Goal: Transaction & Acquisition: Purchase product/service

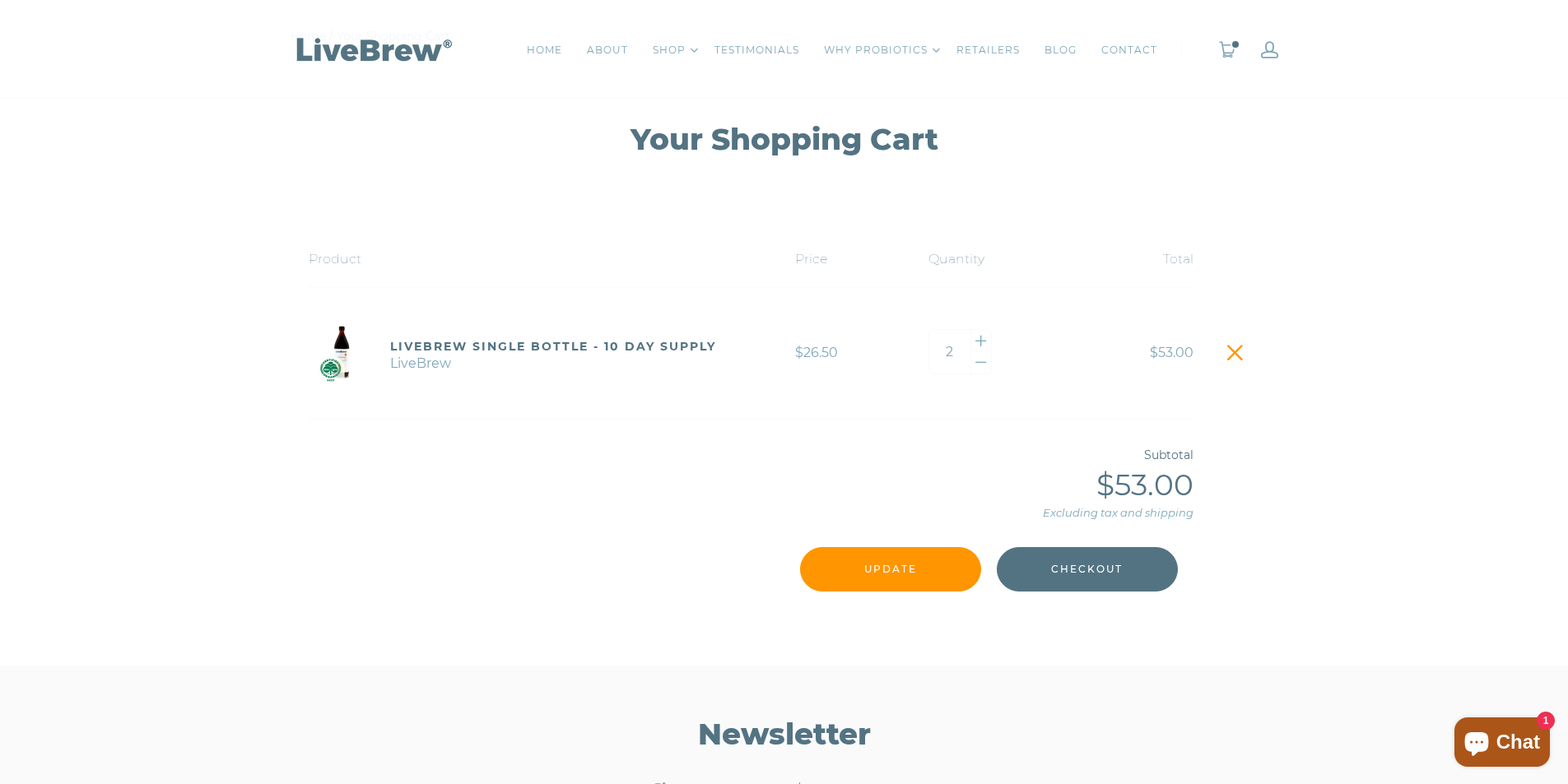
click at [872, 592] on input "Update" at bounding box center [891, 569] width 181 height 45
click at [983, 359] on div at bounding box center [981, 363] width 20 height 22
type input "1"
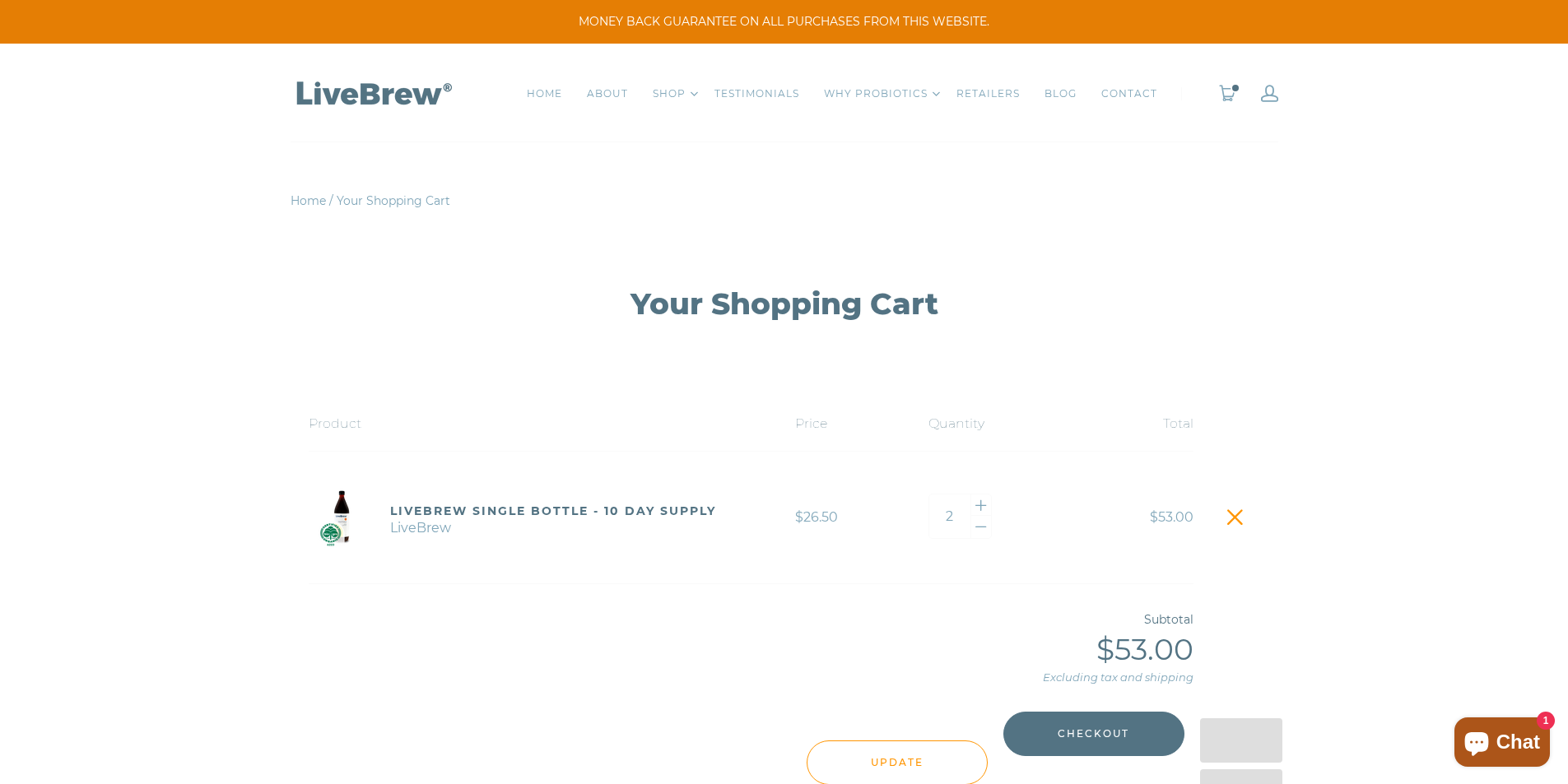
click at [1234, 521] on span at bounding box center [1234, 517] width 23 height 23
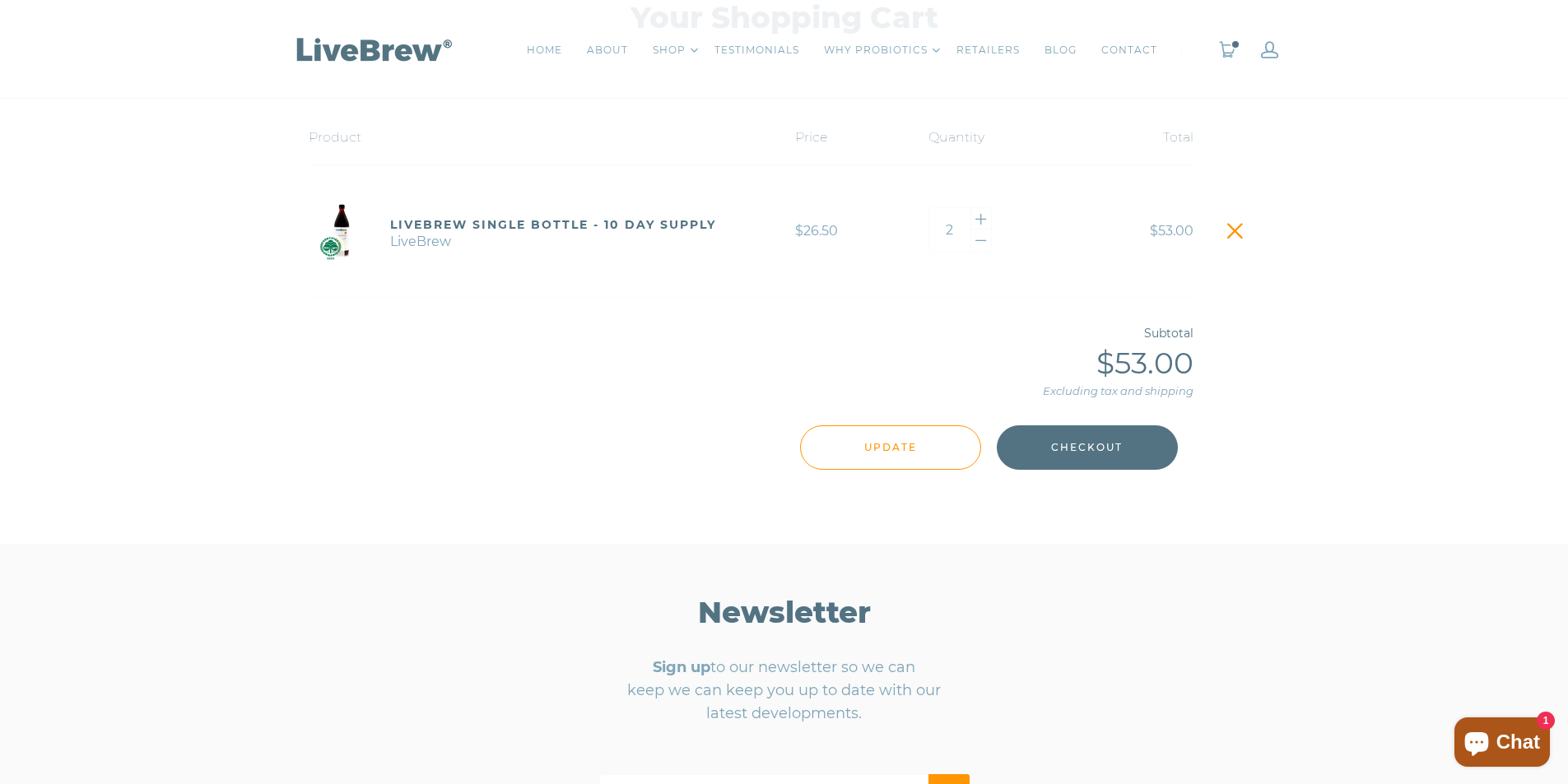
scroll to position [411, 0]
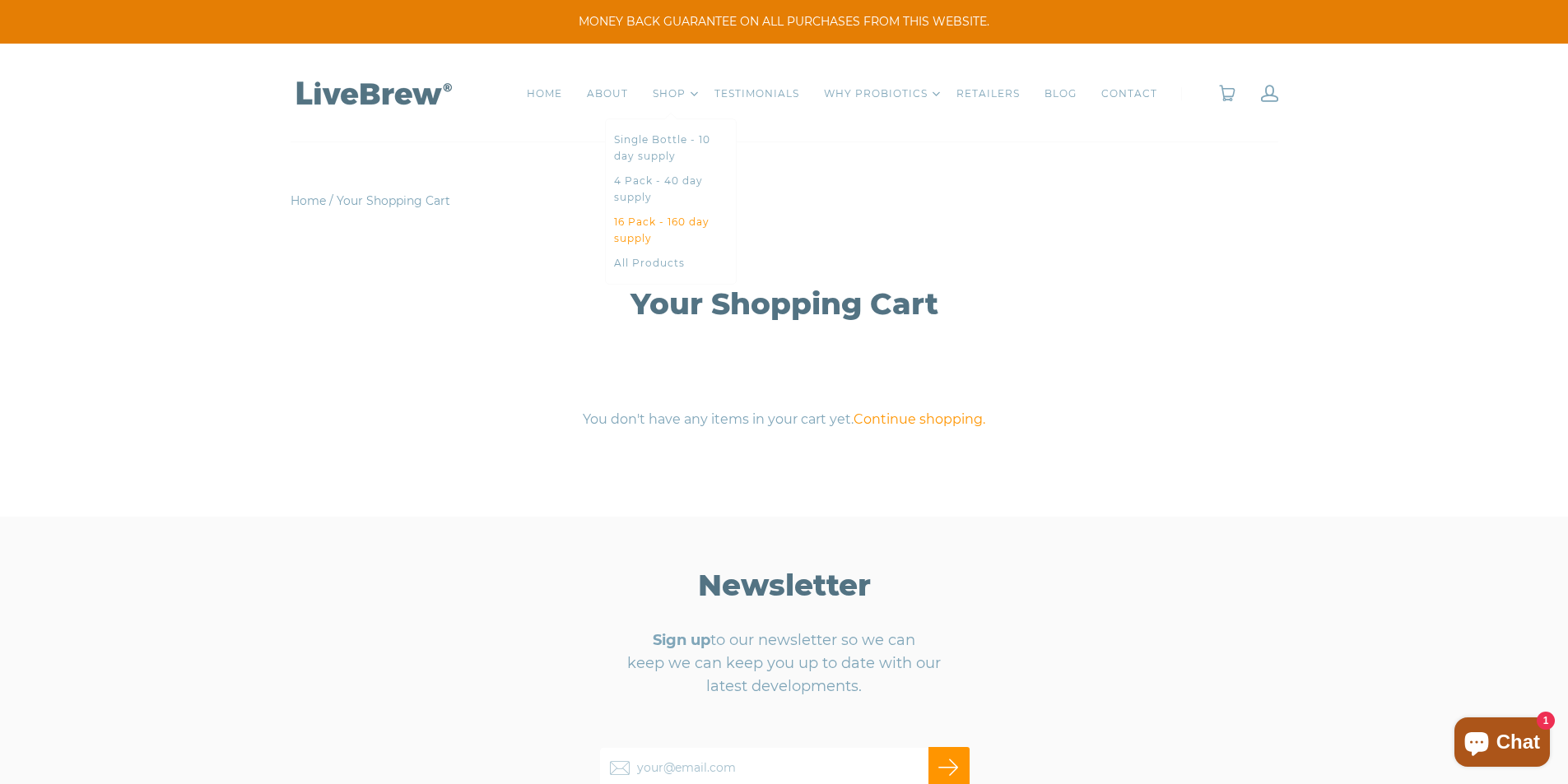
click at [684, 222] on link "16 Pack - 160 day supply" at bounding box center [671, 231] width 114 height 33
click at [678, 182] on link "4 Pack - 40 day supply" at bounding box center [671, 190] width 114 height 33
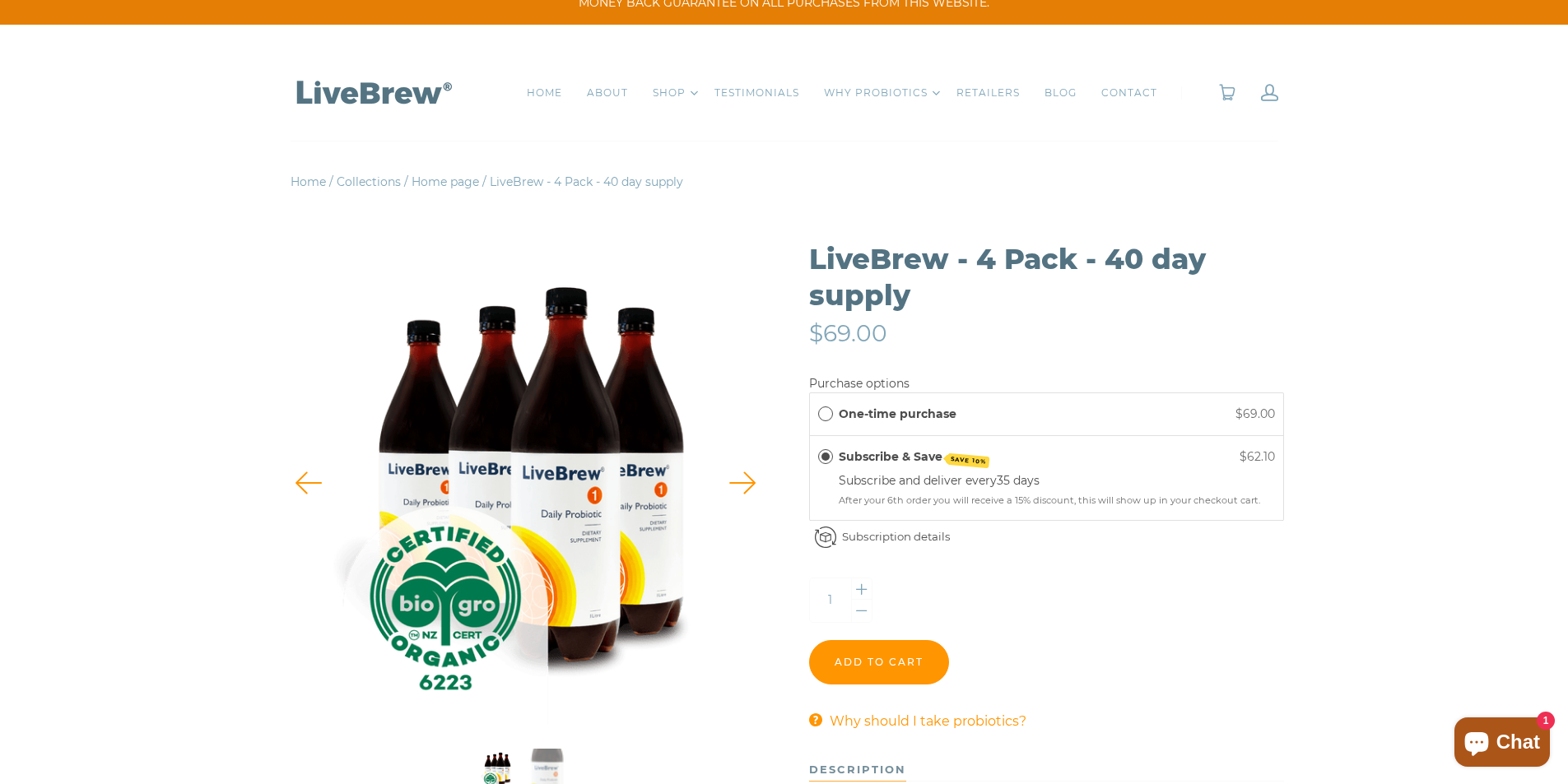
scroll to position [82, 0]
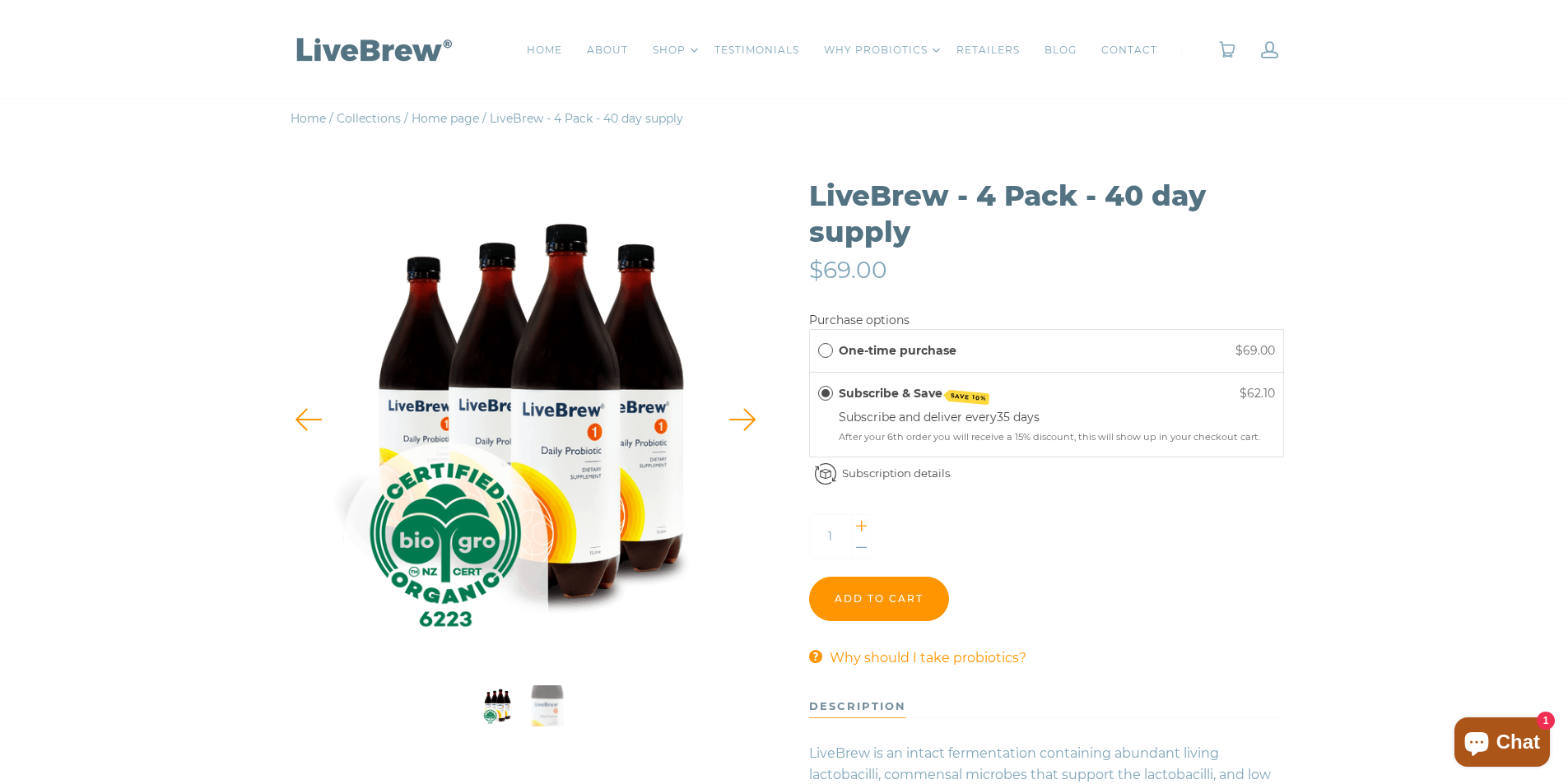
click at [861, 527] on div at bounding box center [862, 526] width 20 height 22
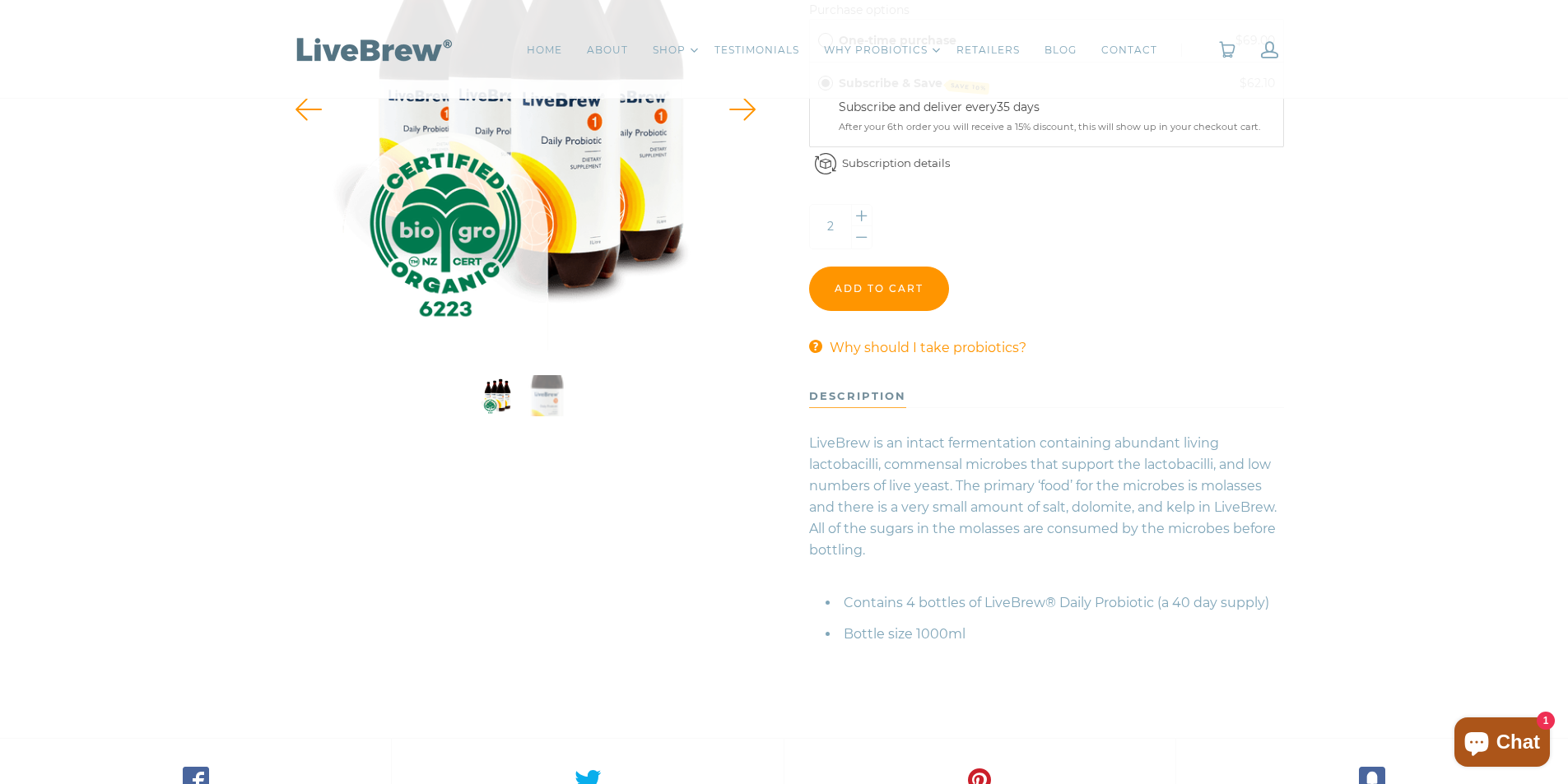
scroll to position [411, 0]
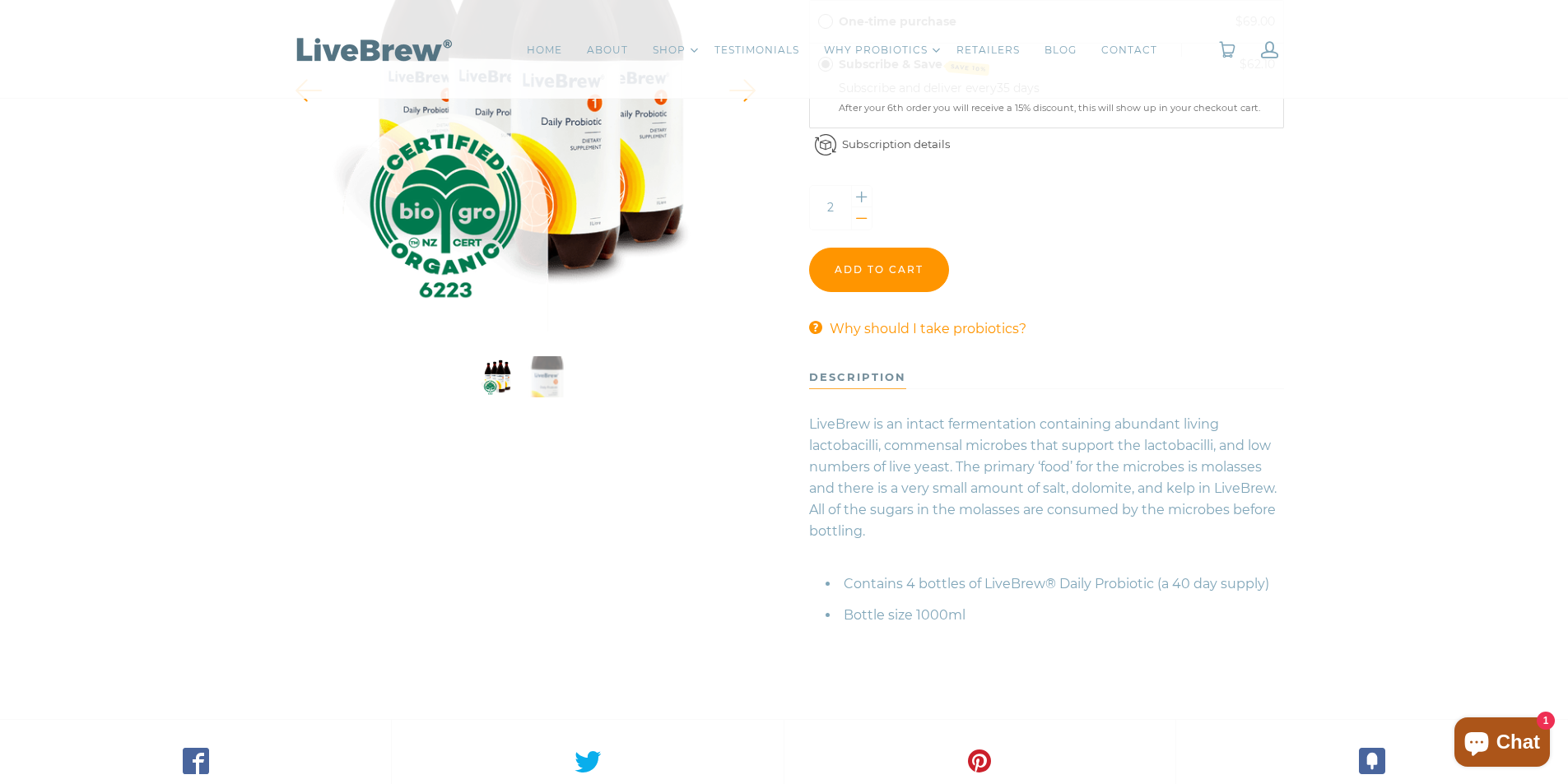
click at [862, 219] on div at bounding box center [862, 218] width 20 height 22
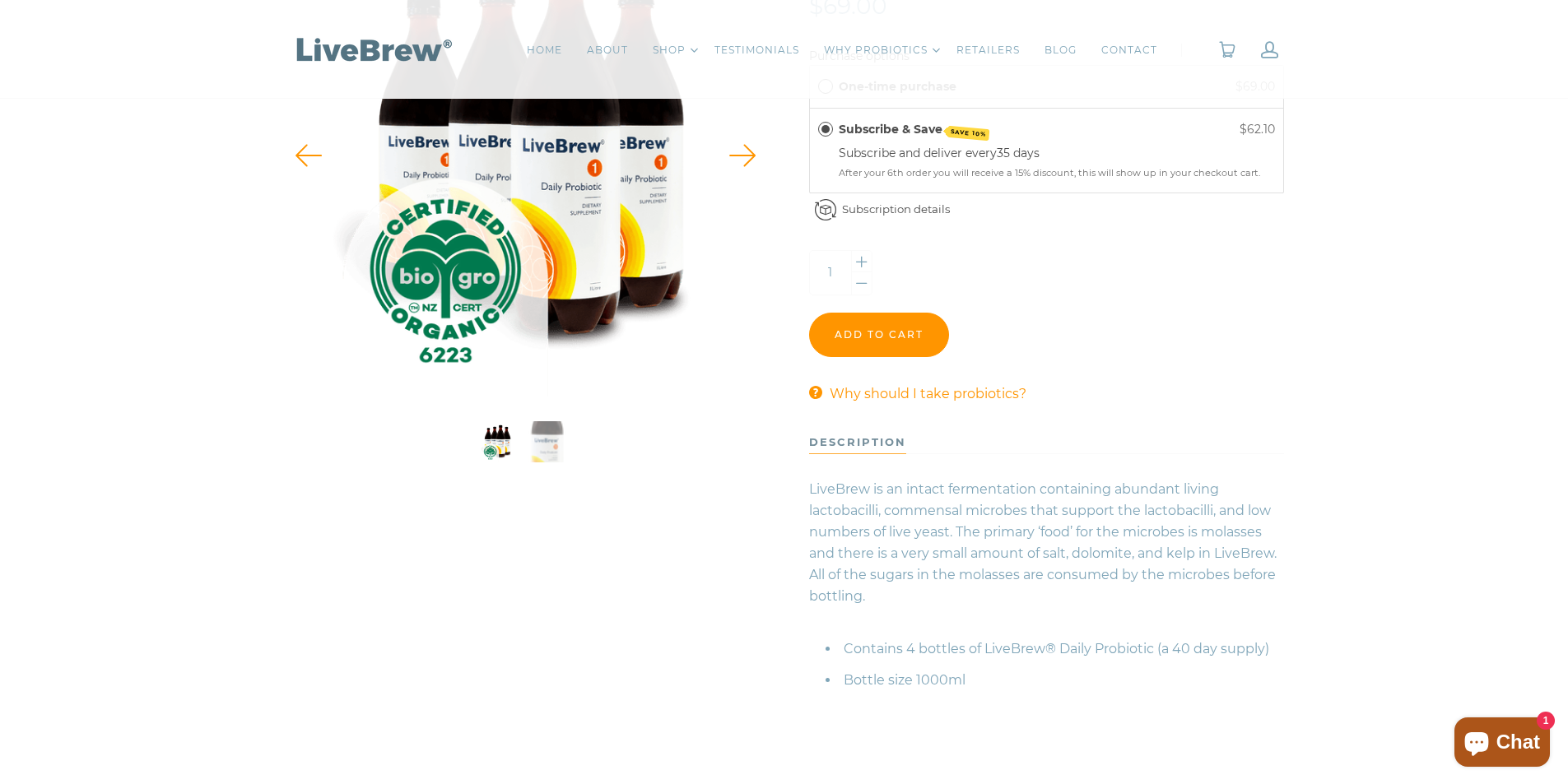
scroll to position [246, 0]
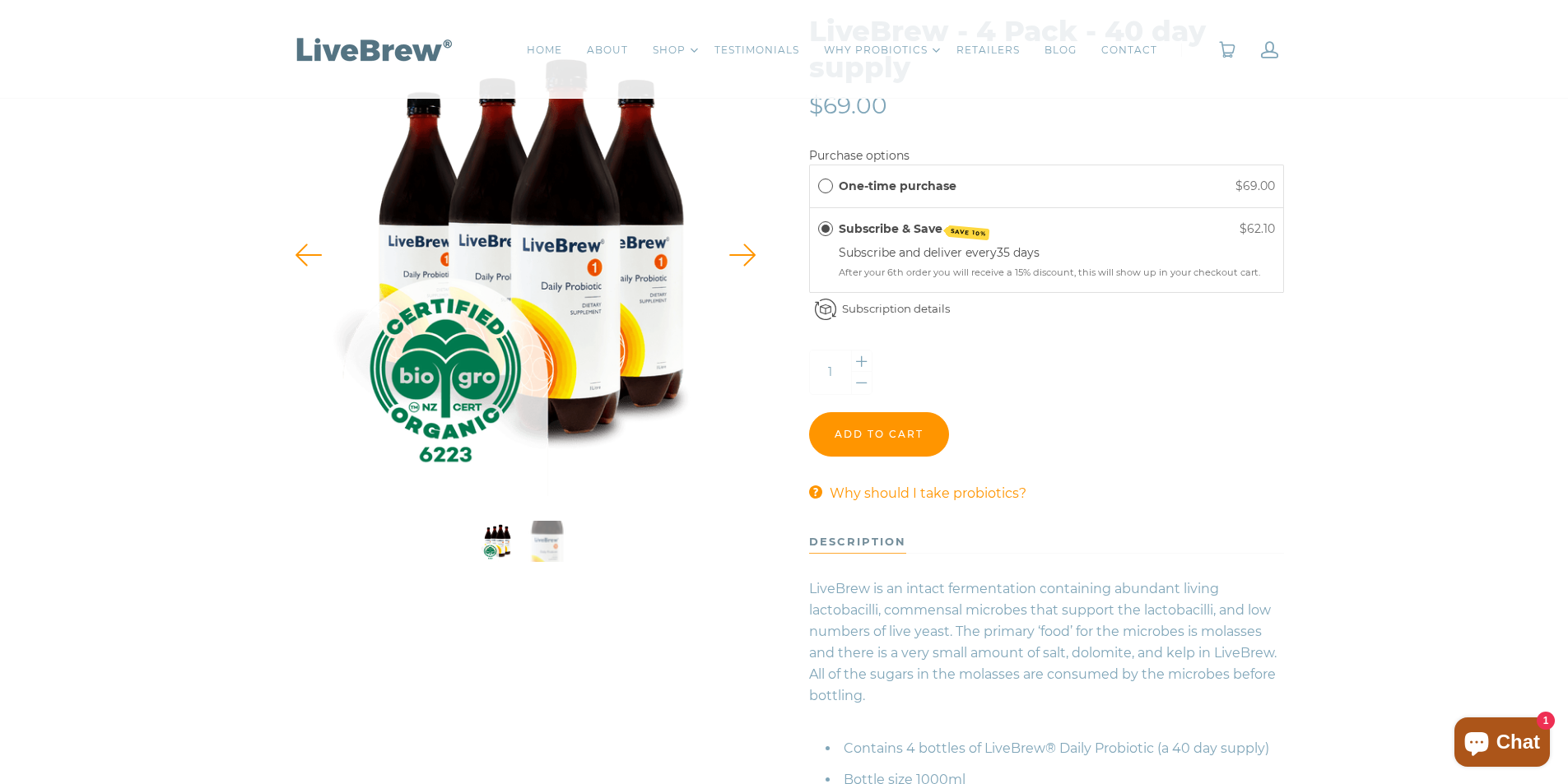
click at [932, 189] on label "One-time purchase" at bounding box center [897, 186] width 117 height 18
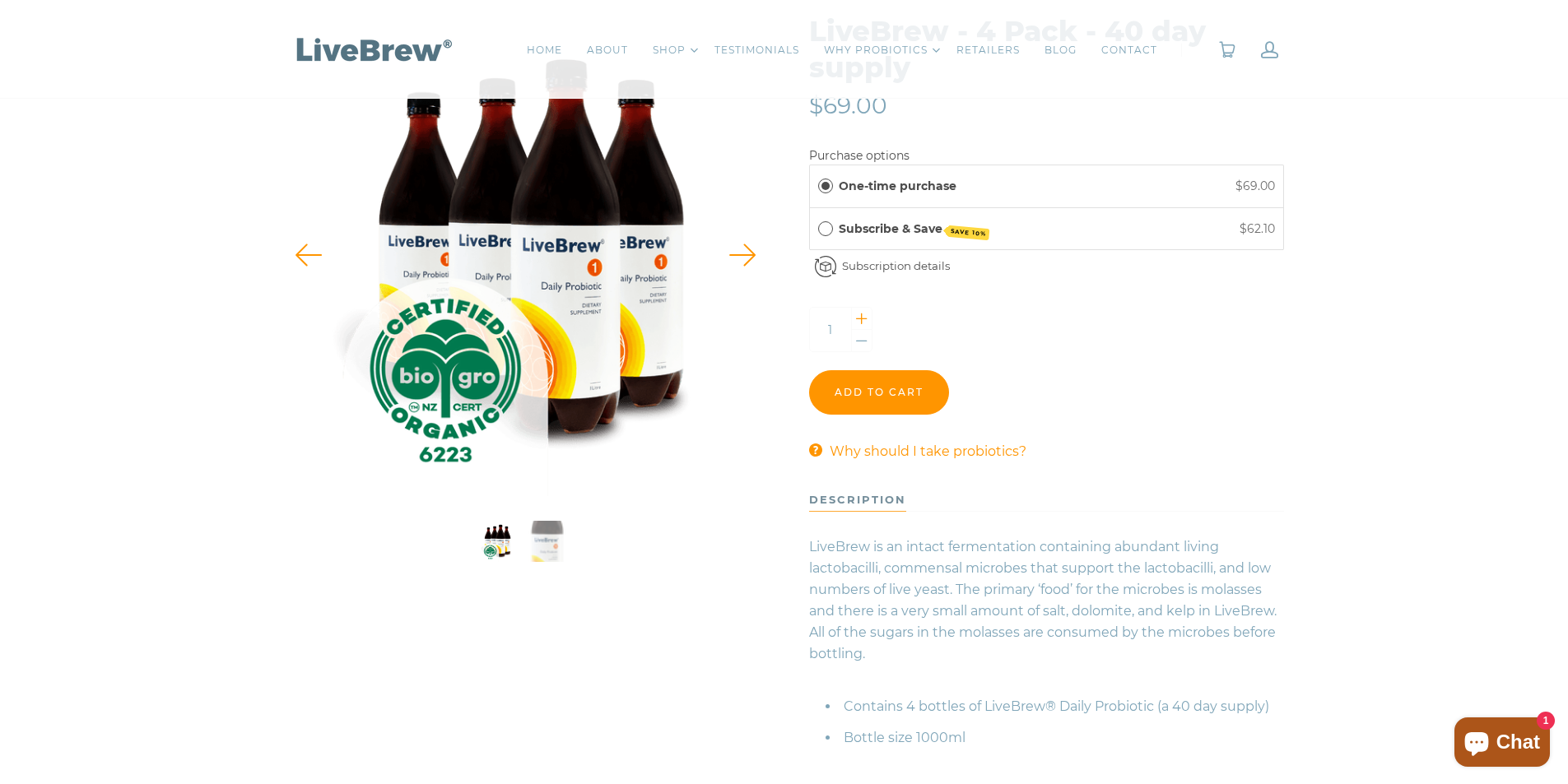
click at [859, 316] on div at bounding box center [862, 319] width 20 height 22
type input "2"
click at [898, 387] on input "Add to cart" at bounding box center [879, 392] width 140 height 45
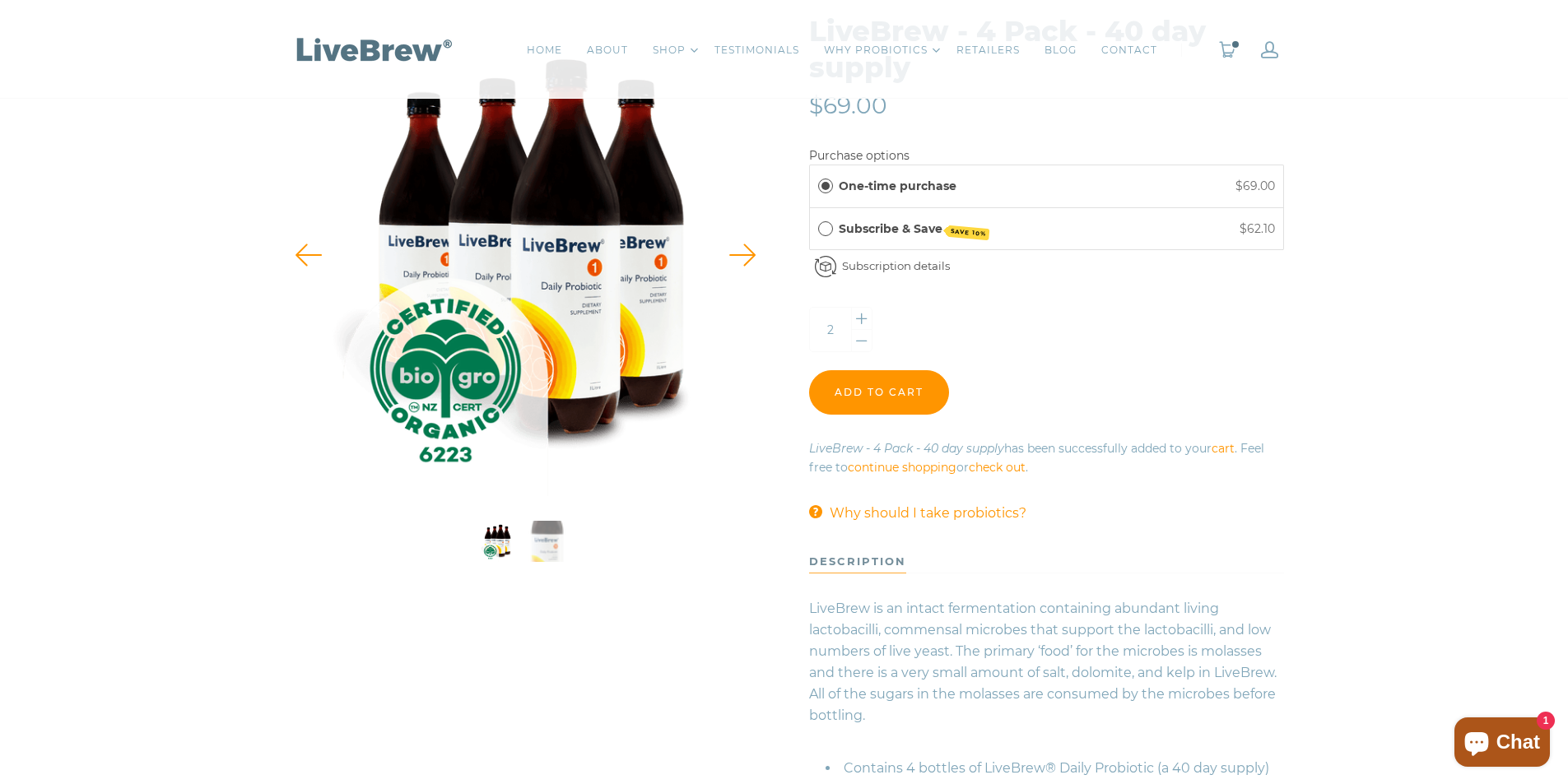
scroll to position [0, 0]
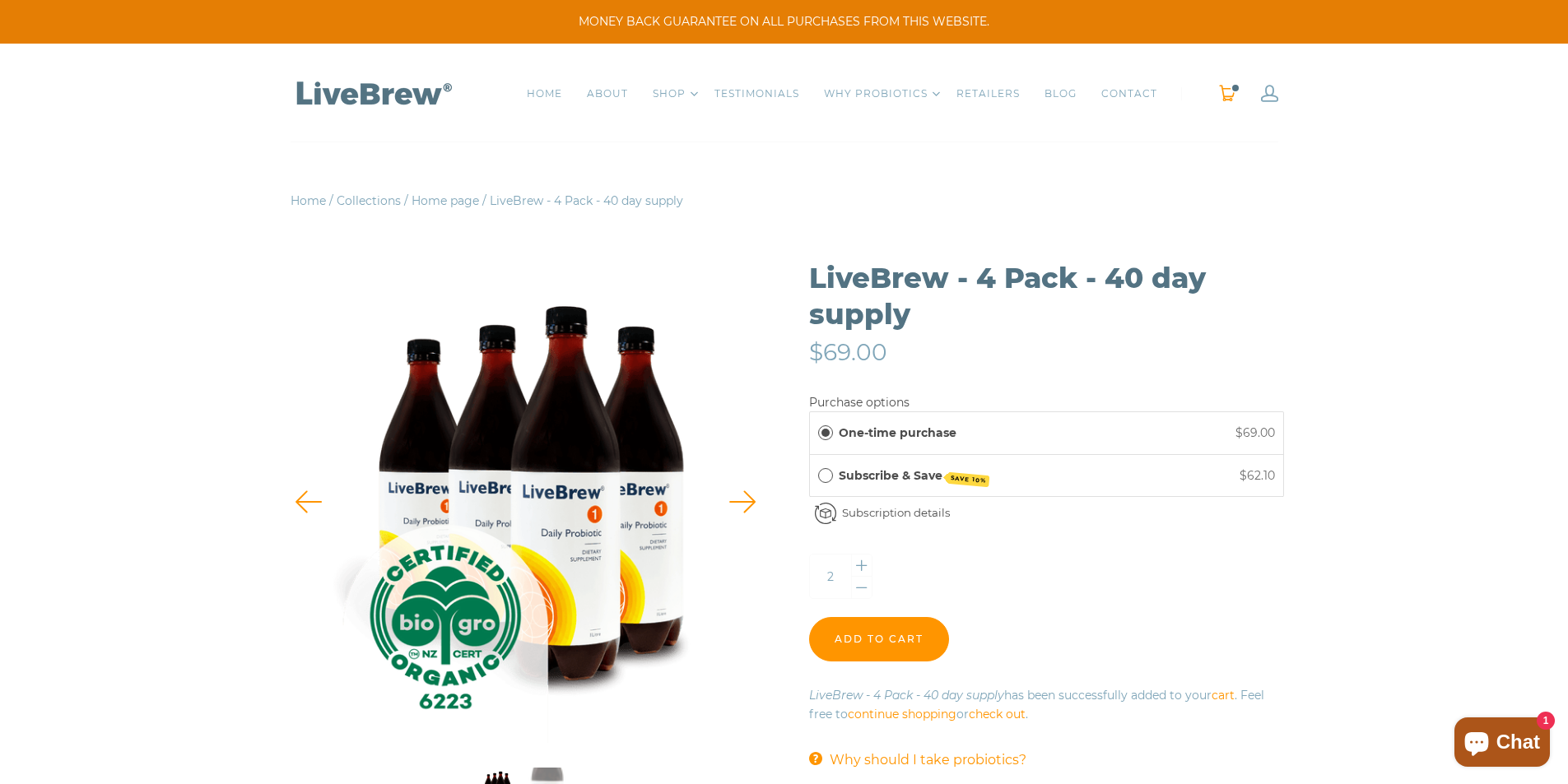
click at [1234, 93] on link "0" at bounding box center [1227, 93] width 18 height 17
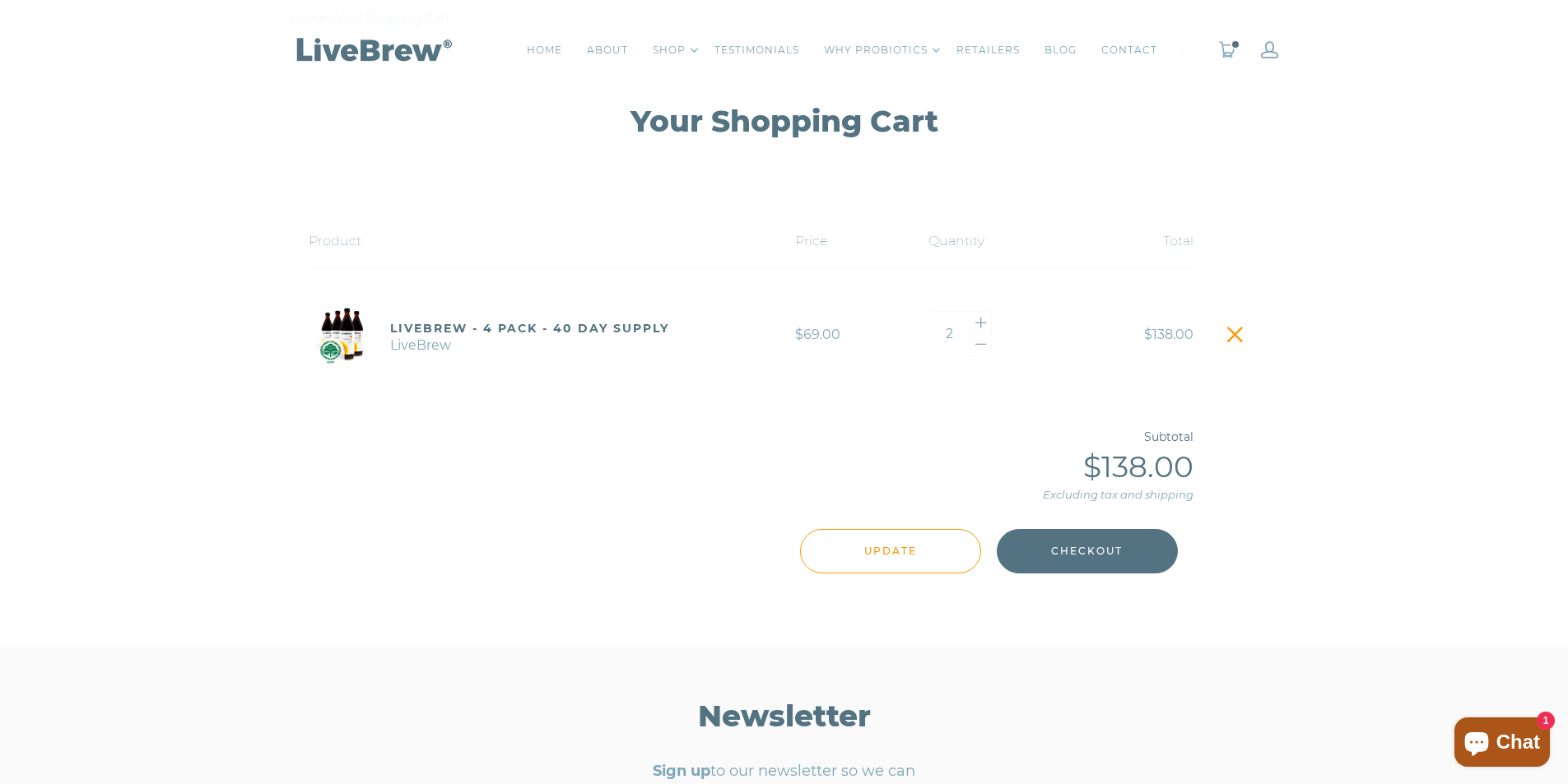
scroll to position [246, 0]
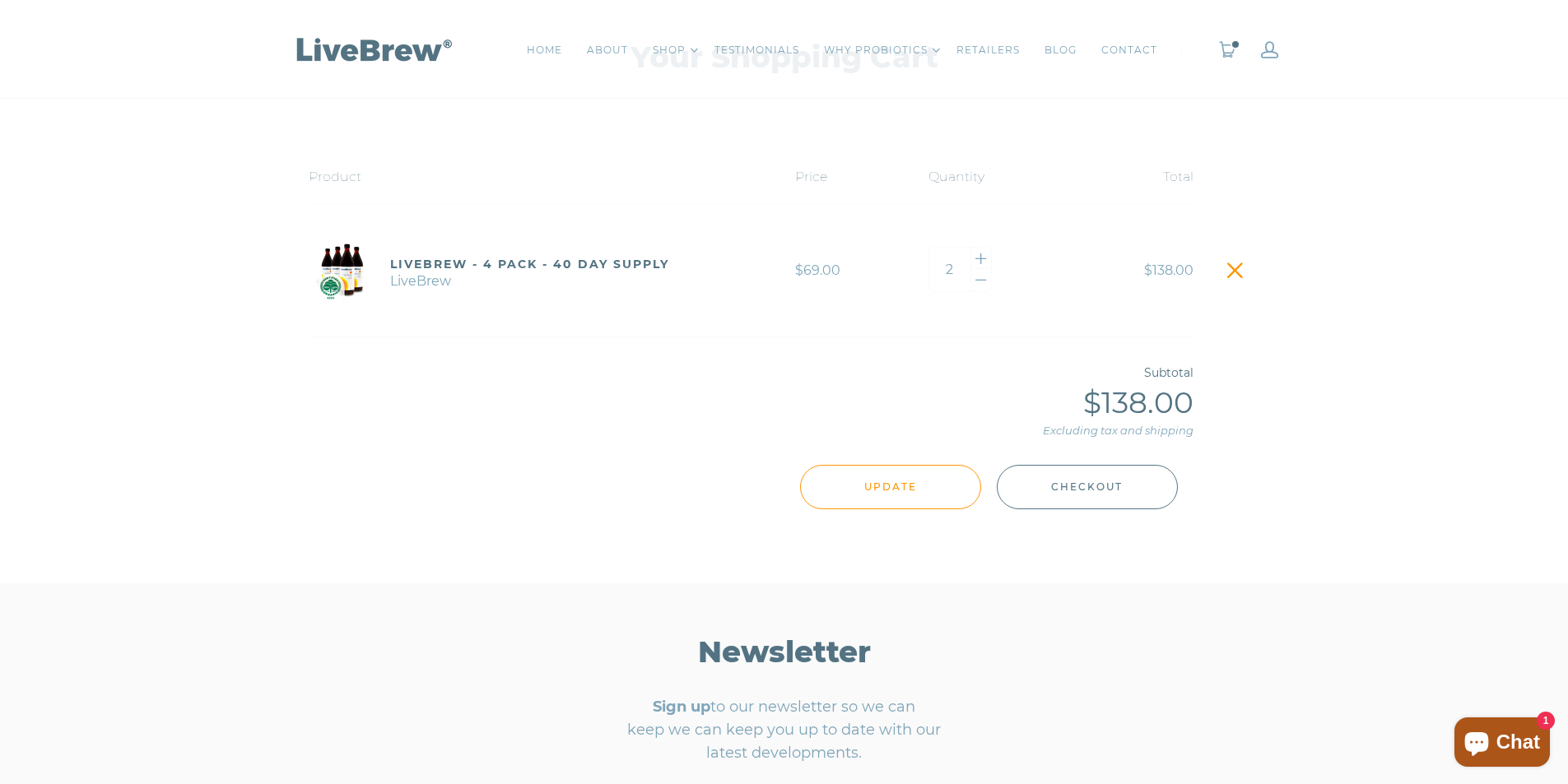
click at [1113, 494] on span "Checkout" at bounding box center [1087, 487] width 71 height 18
click at [980, 287] on div at bounding box center [981, 280] width 20 height 22
click at [1113, 486] on span "Checkout" at bounding box center [1087, 487] width 71 height 18
click at [977, 263] on div at bounding box center [981, 258] width 20 height 22
type input "2"
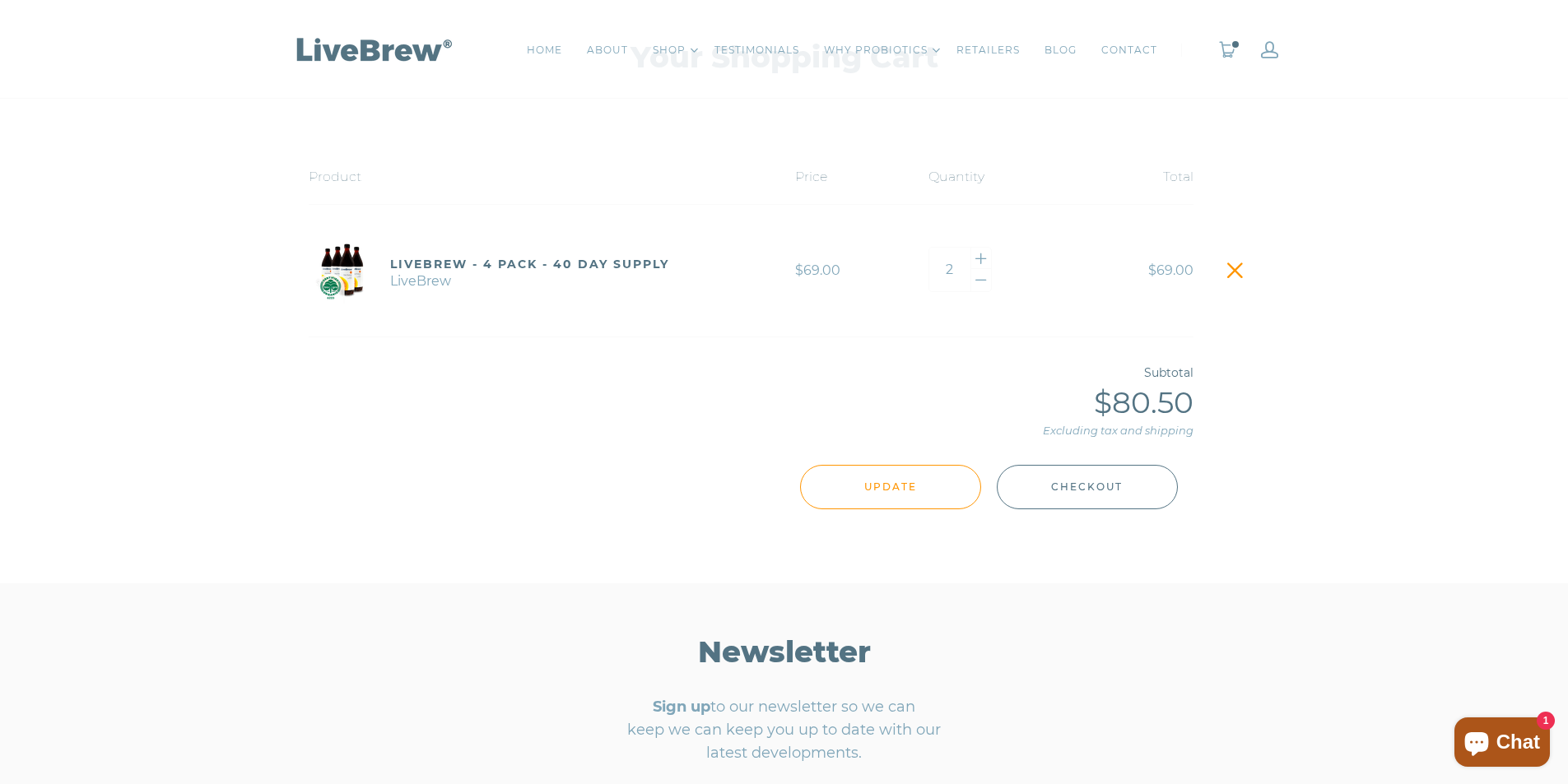
click at [1106, 489] on span "Checkout" at bounding box center [1087, 487] width 71 height 18
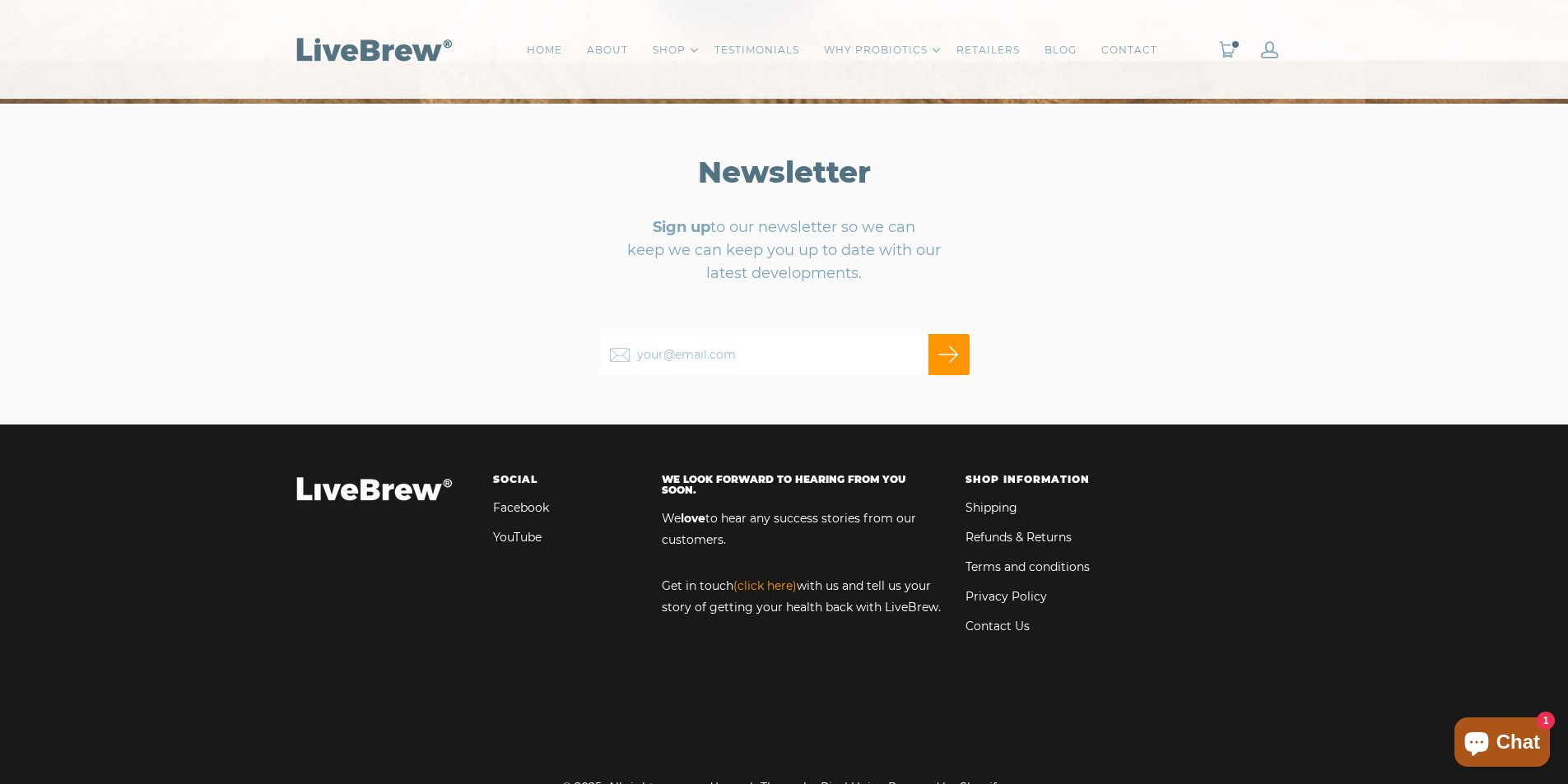
scroll to position [9298, 0]
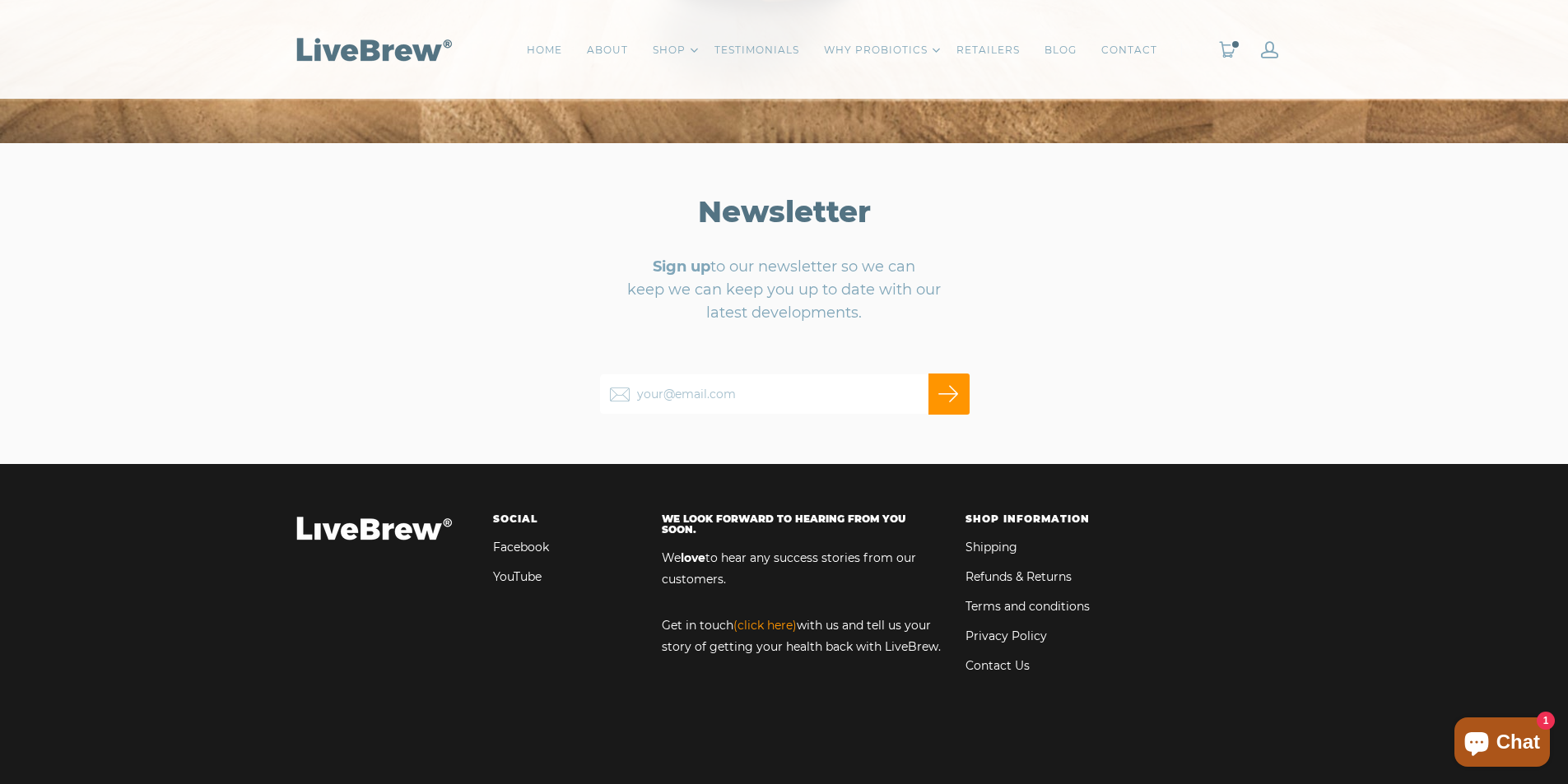
click at [762, 387] on input "your@email.com" at bounding box center [784, 394] width 370 height 41
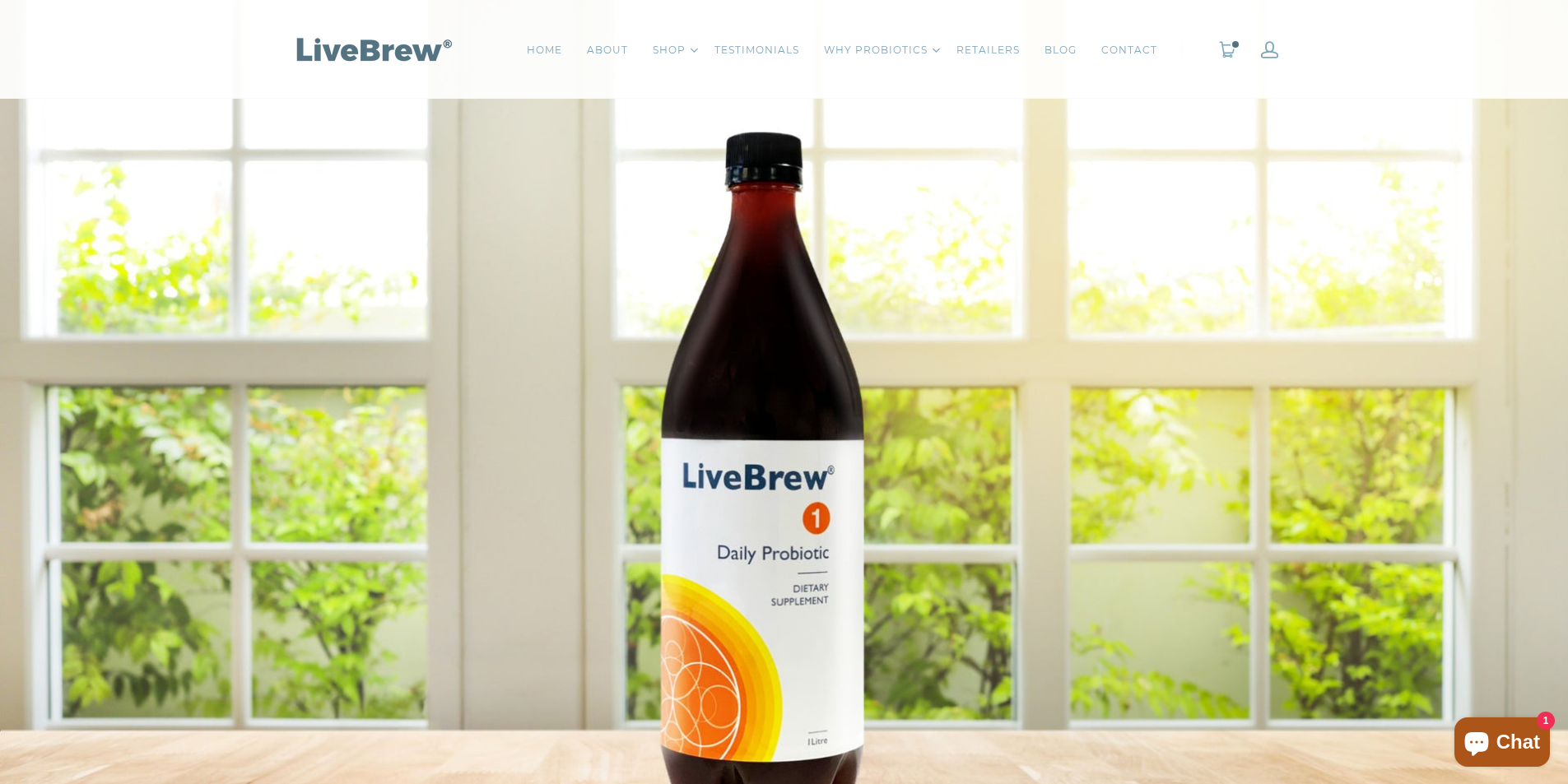
scroll to position [8228, 0]
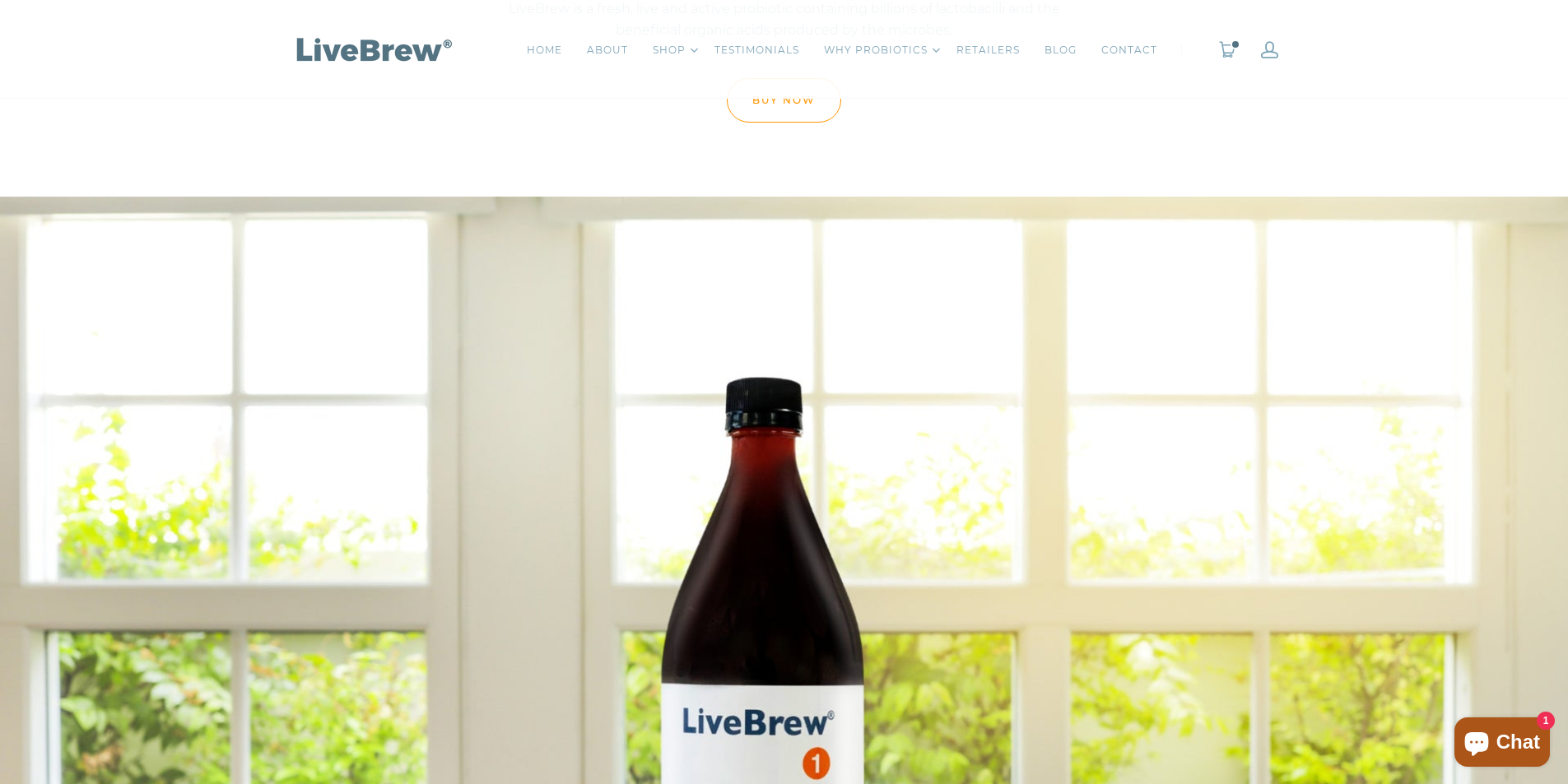
click at [1234, 48] on span "2" at bounding box center [1235, 44] width 10 height 10
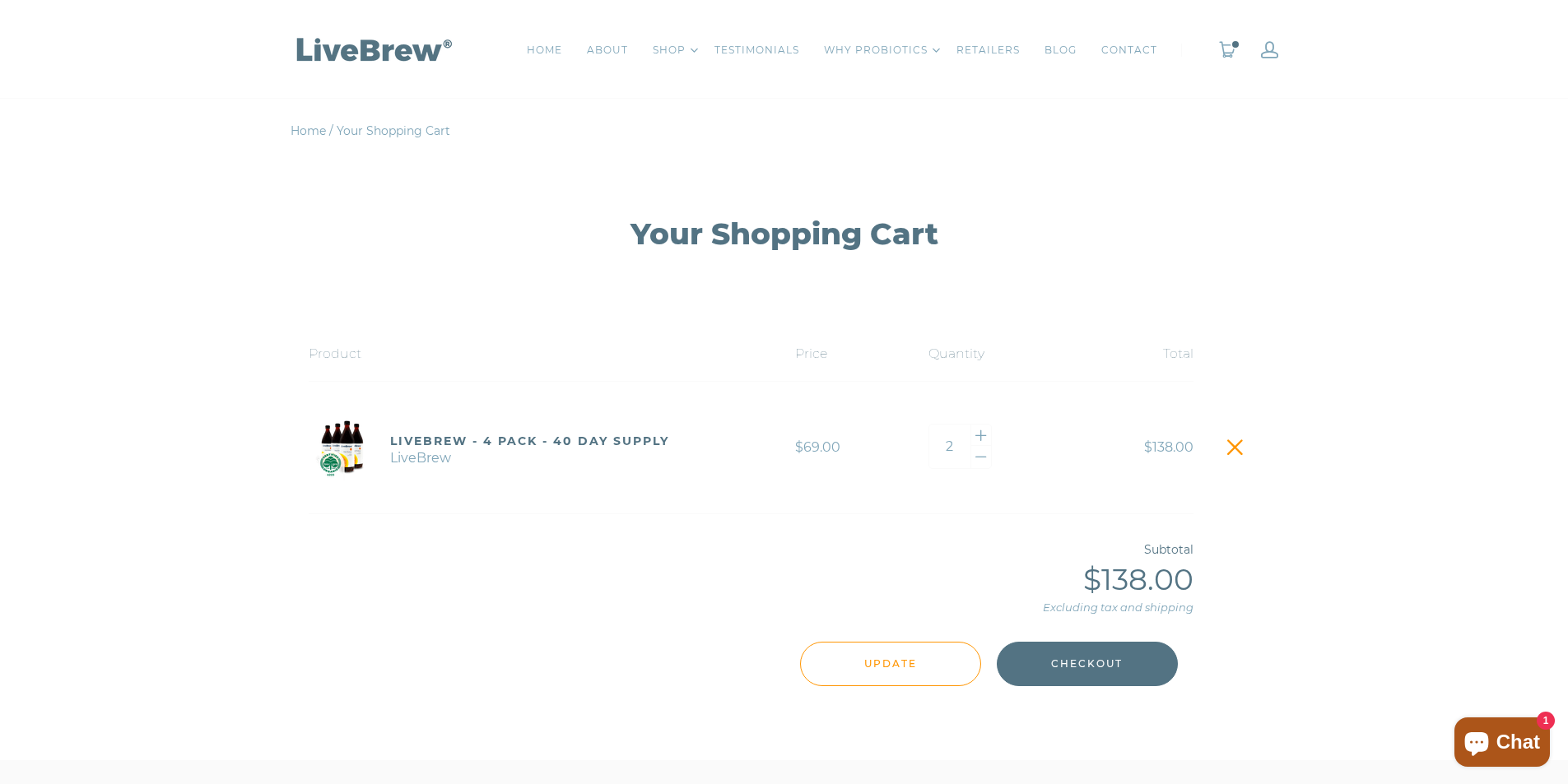
scroll to position [165, 0]
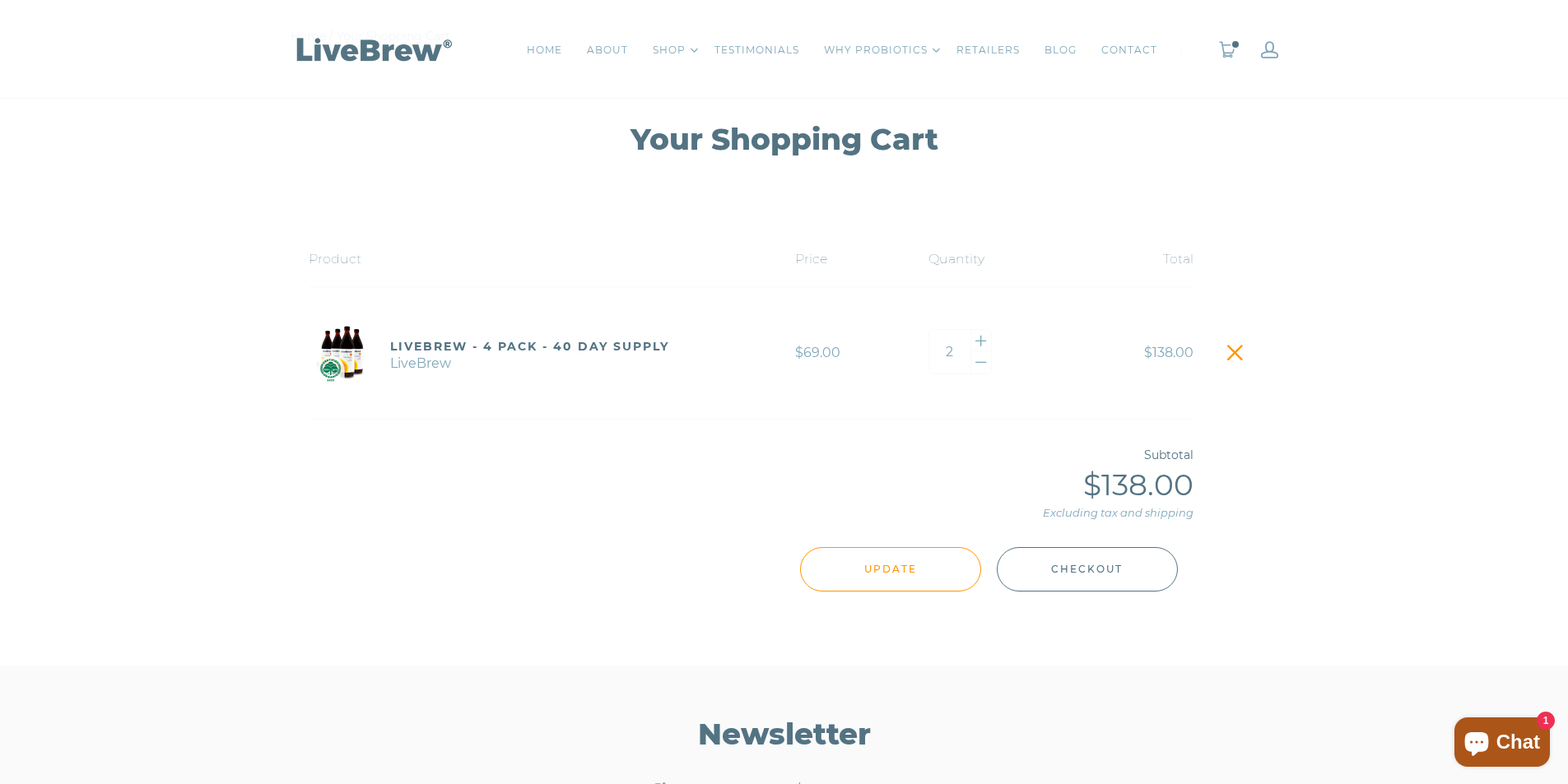
click at [1088, 579] on button "Checkout" at bounding box center [1088, 569] width 181 height 45
